Goal: Task Accomplishment & Management: Complete application form

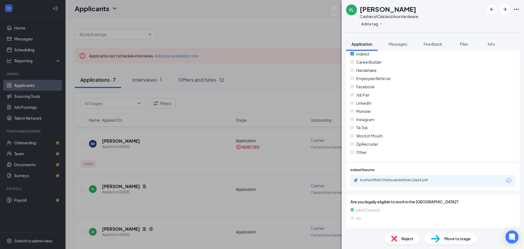
scroll to position [636, 0]
click at [393, 179] on div "bc4fe10f8d672fa06cabda9654c13a2d.pdf" at bounding box center [398, 179] width 76 height 4
click at [395, 237] on img at bounding box center [394, 238] width 6 height 6
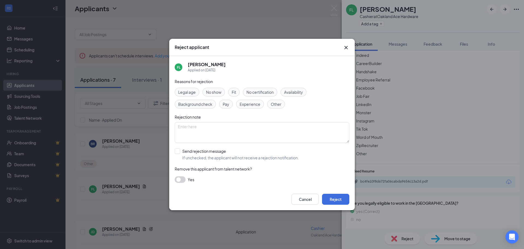
click at [277, 102] on span "Other" at bounding box center [276, 104] width 11 height 6
click at [308, 197] on button "Cancel" at bounding box center [304, 198] width 27 height 11
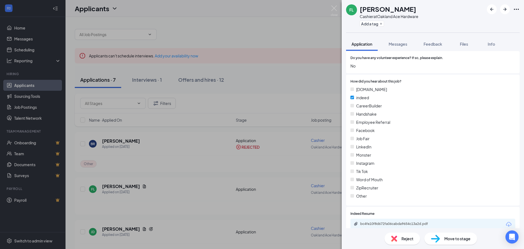
scroll to position [600, 0]
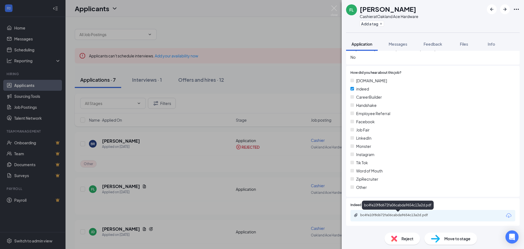
click at [389, 217] on div "bc4fe10f8d672fa06cabda9654c13a2d.pdf" at bounding box center [398, 215] width 88 height 5
drag, startPoint x: 398, startPoint y: 241, endPoint x: 402, endPoint y: 243, distance: 3.9
click at [402, 243] on div "Reject" at bounding box center [402, 238] width 35 height 12
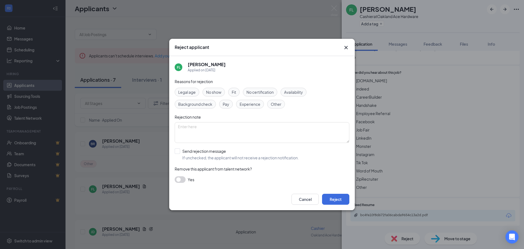
click at [272, 104] on span "Other" at bounding box center [276, 104] width 11 height 6
click at [191, 151] on input "Send rejection message If unchecked, the applicant will not receive a rejection…" at bounding box center [237, 154] width 124 height 12
checkbox input "true"
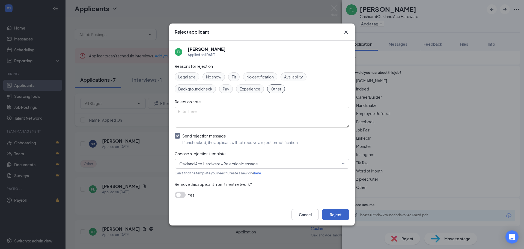
click at [335, 214] on button "Reject" at bounding box center [335, 214] width 27 height 11
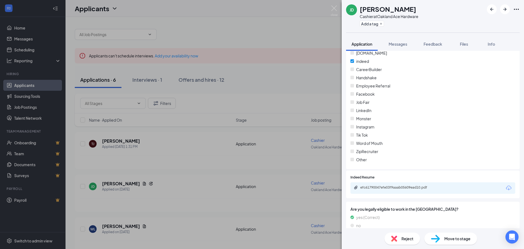
scroll to position [764, 0]
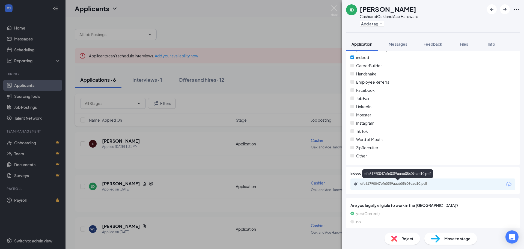
click at [407, 185] on div "efc61790047efe03f9aaab05609ead10.pdf" at bounding box center [398, 183] width 76 height 4
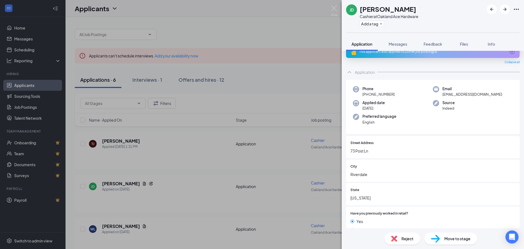
scroll to position [4, 0]
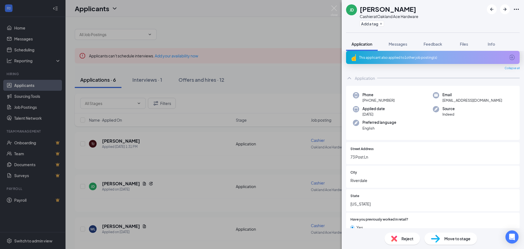
click at [402, 237] on span "Reject" at bounding box center [407, 238] width 12 height 6
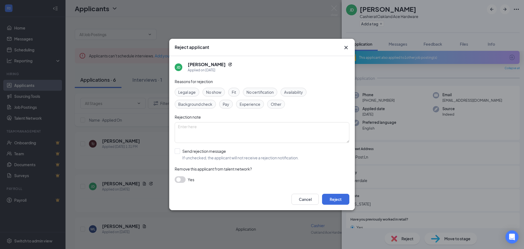
click at [279, 106] on span "Other" at bounding box center [276, 104] width 11 height 6
click at [213, 147] on div "Reasons for rejection Legal age No show Fit No certification Availability Backg…" at bounding box center [262, 133] width 175 height 110
click at [213, 149] on input "Send rejection message If unchecked, the applicant will not receive a rejection…" at bounding box center [237, 154] width 124 height 12
checkbox input "true"
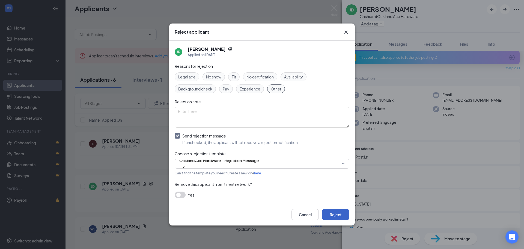
click at [336, 211] on button "Reject" at bounding box center [335, 214] width 27 height 11
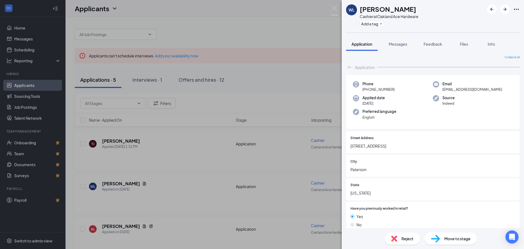
click at [396, 237] on img at bounding box center [394, 238] width 6 height 6
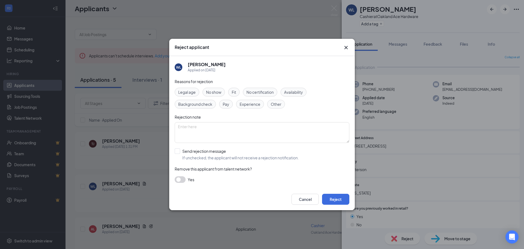
click at [277, 108] on div "Other" at bounding box center [276, 104] width 18 height 9
click at [207, 152] on input "Send rejection message If unchecked, the applicant will not receive a rejection…" at bounding box center [237, 154] width 124 height 12
checkbox input "true"
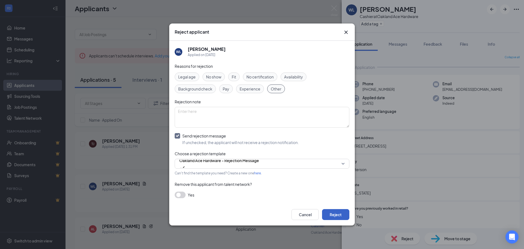
click at [336, 212] on button "Reject" at bounding box center [335, 214] width 27 height 11
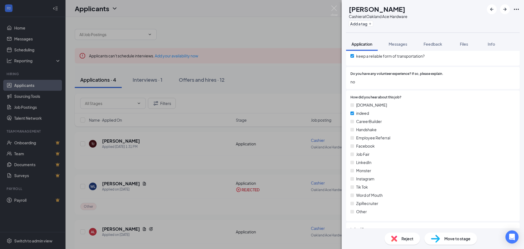
scroll to position [708, 0]
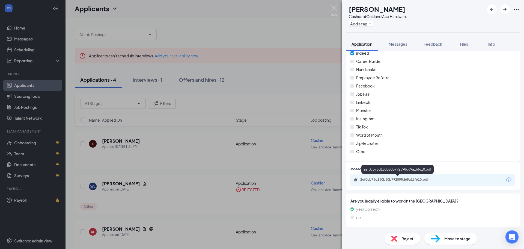
click at [400, 181] on div "2ef0cb75d150b50b792598d69a16f610.pdf" at bounding box center [398, 179] width 76 height 4
click at [408, 241] on span "Reject" at bounding box center [407, 238] width 12 height 6
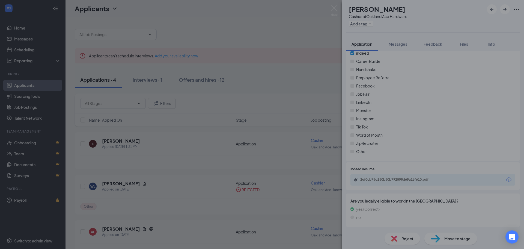
scroll to position [707, 0]
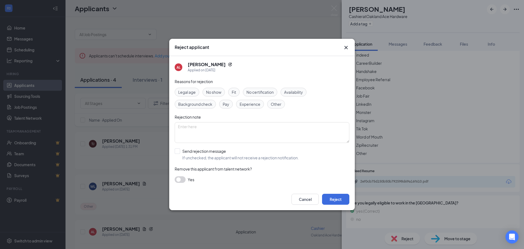
click at [278, 107] on span "Other" at bounding box center [276, 104] width 11 height 6
click at [205, 151] on input "Send rejection message If unchecked, the applicant will not receive a rejection…" at bounding box center [237, 154] width 124 height 12
checkbox input "true"
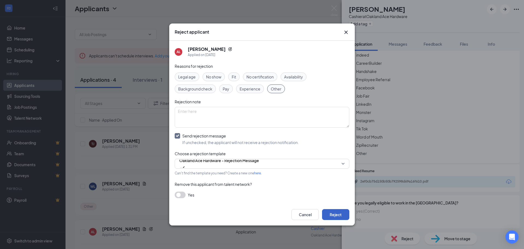
click at [326, 212] on button "Reject" at bounding box center [335, 214] width 27 height 11
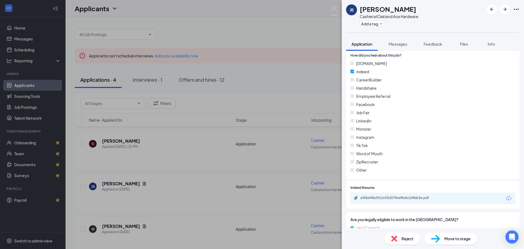
scroll to position [768, 0]
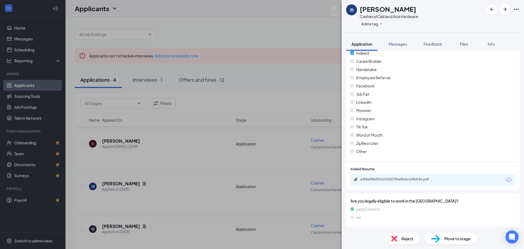
click at [404, 183] on div "a30b6f8e2912c53d37fbe9bdc169bb3e.pdf" at bounding box center [432, 179] width 165 height 11
click at [406, 181] on div "a30b6f8e2912c53d37fbe9bdc169bb3e.pdf" at bounding box center [398, 179] width 76 height 4
click at [417, 180] on div "a30b6f8e2912c53d37fbe9bdc169bb3e.pdf" at bounding box center [398, 179] width 76 height 4
click at [402, 238] on span "Reject" at bounding box center [407, 238] width 12 height 6
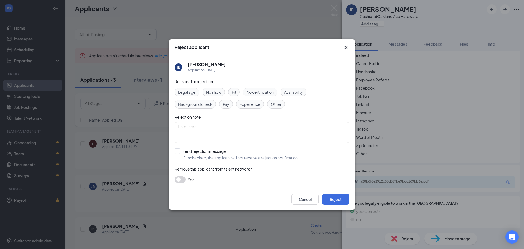
click at [278, 106] on span "Other" at bounding box center [276, 104] width 11 height 6
click at [207, 149] on input "Send rejection message If unchecked, the applicant will not receive a rejection…" at bounding box center [237, 154] width 124 height 12
checkbox input "true"
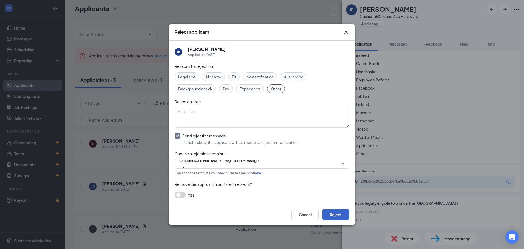
click at [339, 219] on button "Reject" at bounding box center [335, 214] width 27 height 11
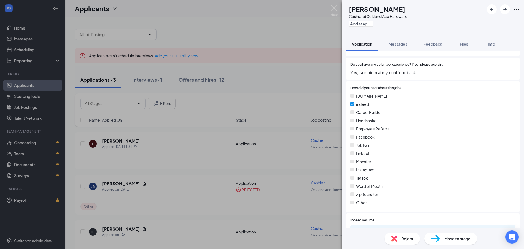
scroll to position [819, 0]
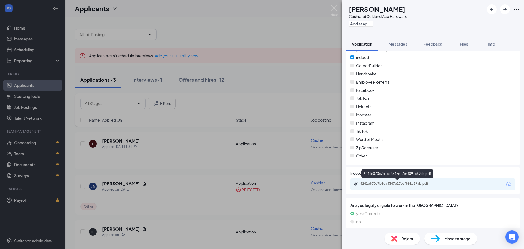
click at [415, 185] on div "6241e870c7b1ea4347e17eaf891e59ab.pdf" at bounding box center [398, 183] width 76 height 4
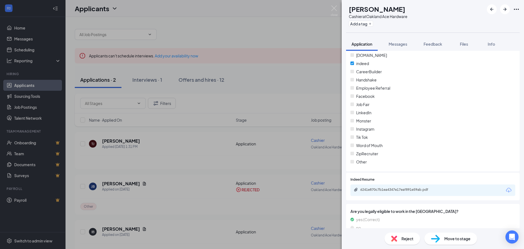
scroll to position [823, 0]
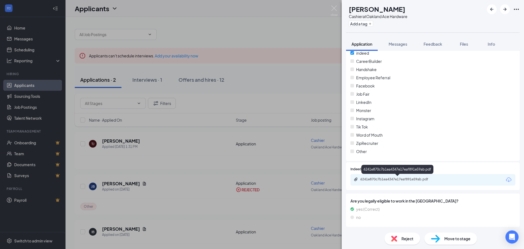
click at [394, 180] on div "6241e870c7b1ea4347e17eaf891e59ab.pdf" at bounding box center [398, 179] width 76 height 4
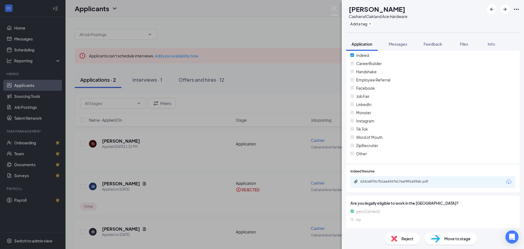
click at [404, 238] on span "Reject" at bounding box center [407, 238] width 12 height 6
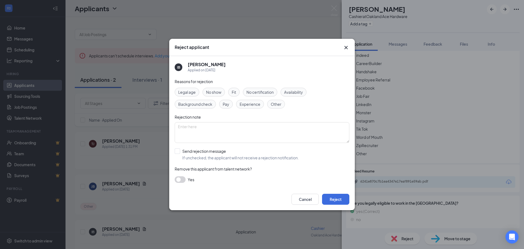
click at [275, 104] on span "Other" at bounding box center [276, 104] width 11 height 6
click at [207, 153] on input "Send rejection message If unchecked, the applicant will not receive a rejection…" at bounding box center [237, 154] width 124 height 12
checkbox input "true"
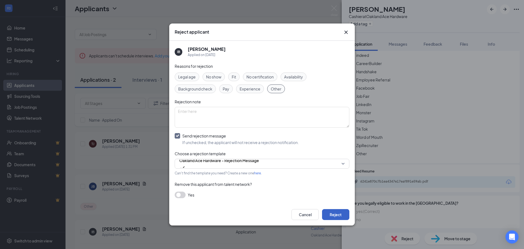
click at [333, 211] on button "Reject" at bounding box center [335, 214] width 27 height 11
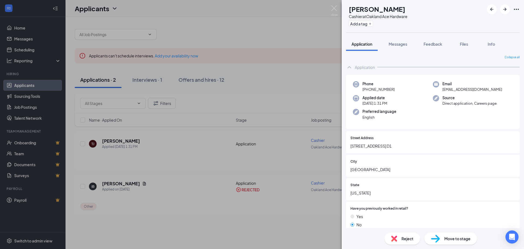
click at [408, 240] on span "Reject" at bounding box center [407, 238] width 12 height 6
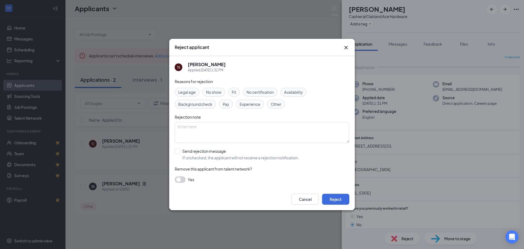
click at [271, 105] on span "Other" at bounding box center [276, 104] width 11 height 6
click at [217, 156] on input "Send rejection message If unchecked, the applicant will not receive a rejection…" at bounding box center [237, 154] width 124 height 12
checkbox input "true"
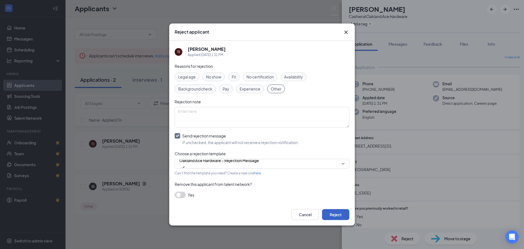
click at [339, 212] on button "Reject" at bounding box center [335, 214] width 27 height 11
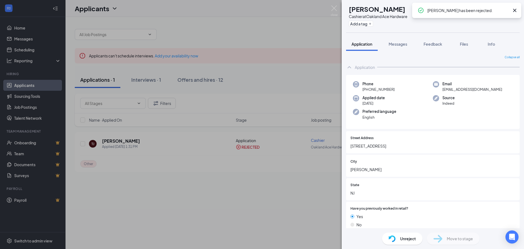
click at [150, 82] on div "IB [PERSON_NAME] at [GEOGRAPHIC_DATA] Ace Hardware Add a tag Application Messag…" at bounding box center [262, 124] width 524 height 249
